Goal: Task Accomplishment & Management: Manage account settings

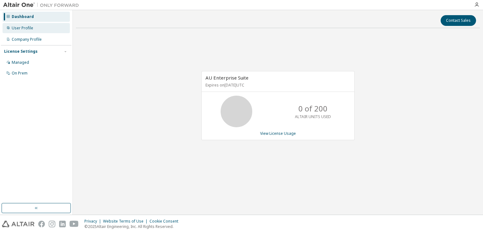
click at [49, 27] on div "User Profile" at bounding box center [36, 28] width 67 height 10
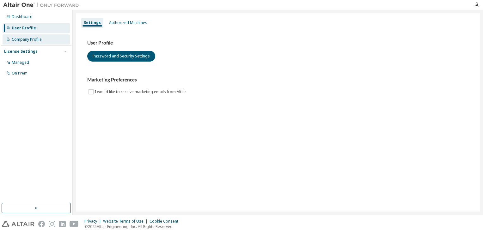
click at [60, 39] on div "Company Profile" at bounding box center [36, 39] width 67 height 10
